Goal: Download file/media

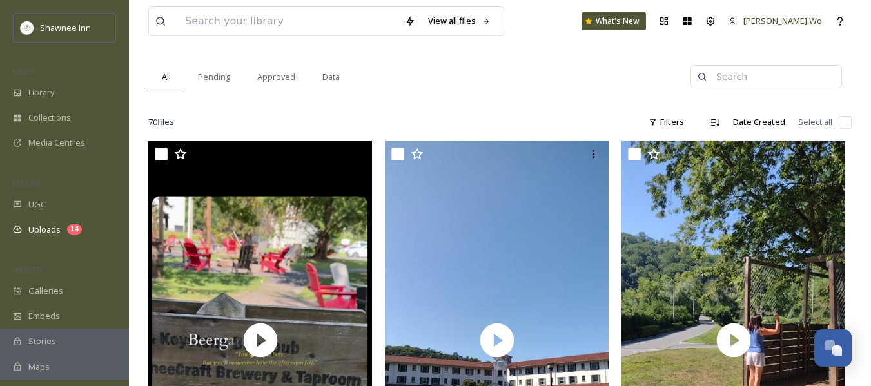
scroll to position [129, 0]
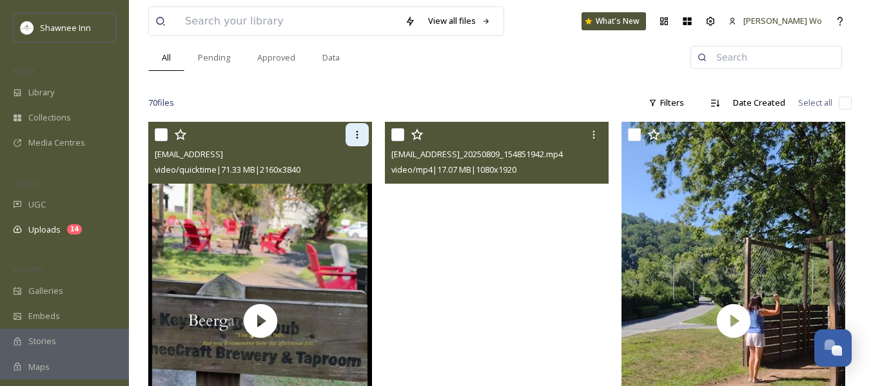
click at [358, 134] on icon at bounding box center [357, 135] width 10 height 10
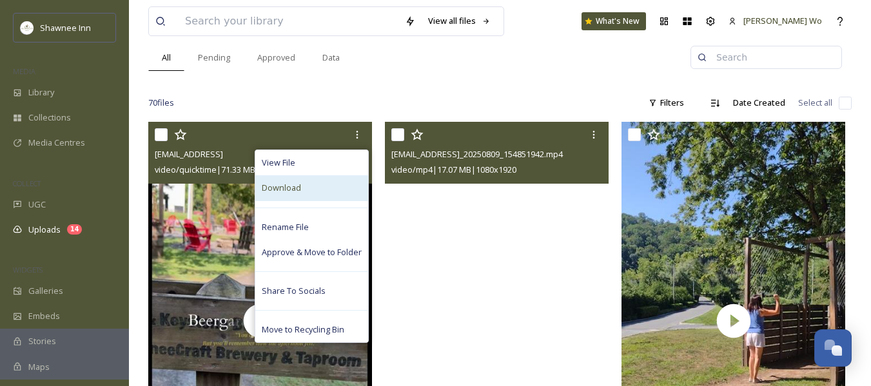
click at [306, 177] on div "Download" at bounding box center [311, 187] width 113 height 25
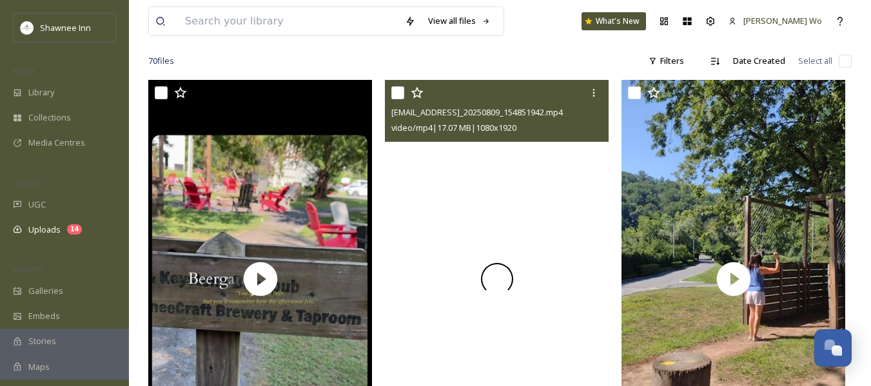
scroll to position [193, 0]
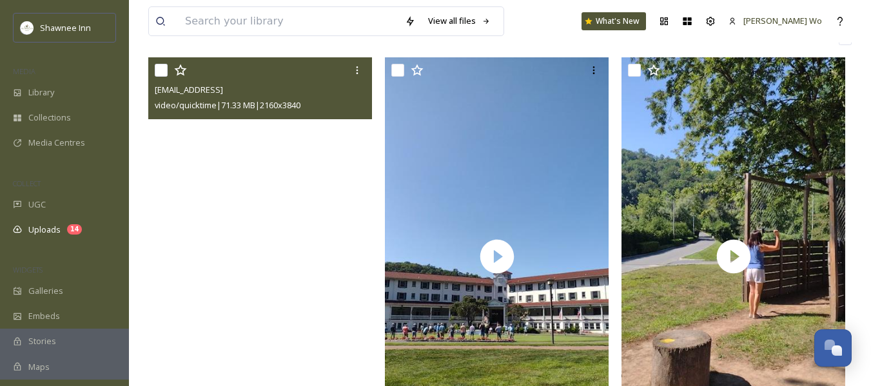
click at [262, 253] on video "ext_1755272072.047507_Jwo@shawneeinn.com-1755271459259.mov" at bounding box center [260, 256] width 224 height 398
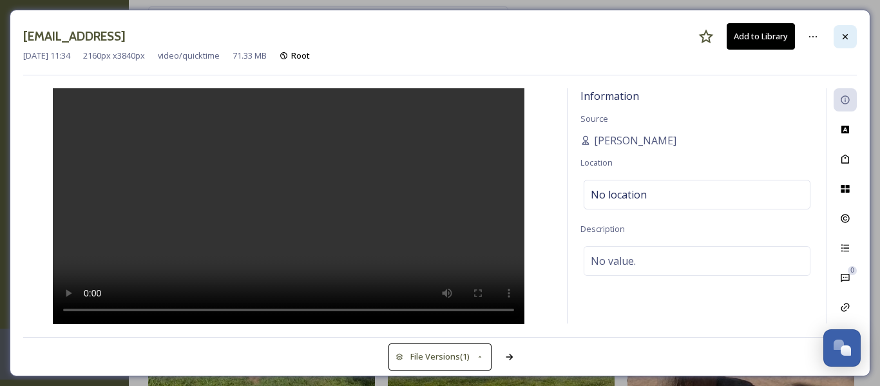
click at [847, 32] on icon at bounding box center [845, 37] width 10 height 10
